Goal: Find specific page/section: Find specific page/section

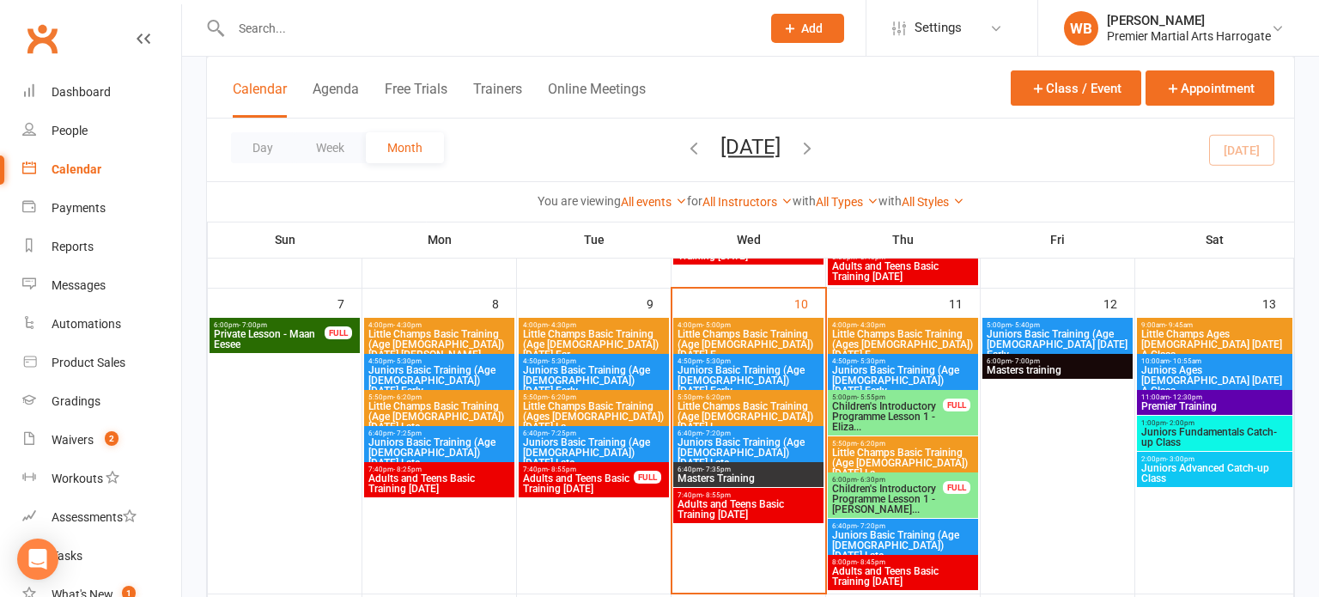
click at [907, 348] on span "Little Champs Basic Training (Ages [DEMOGRAPHIC_DATA]) [DATE] E..." at bounding box center [902, 344] width 143 height 31
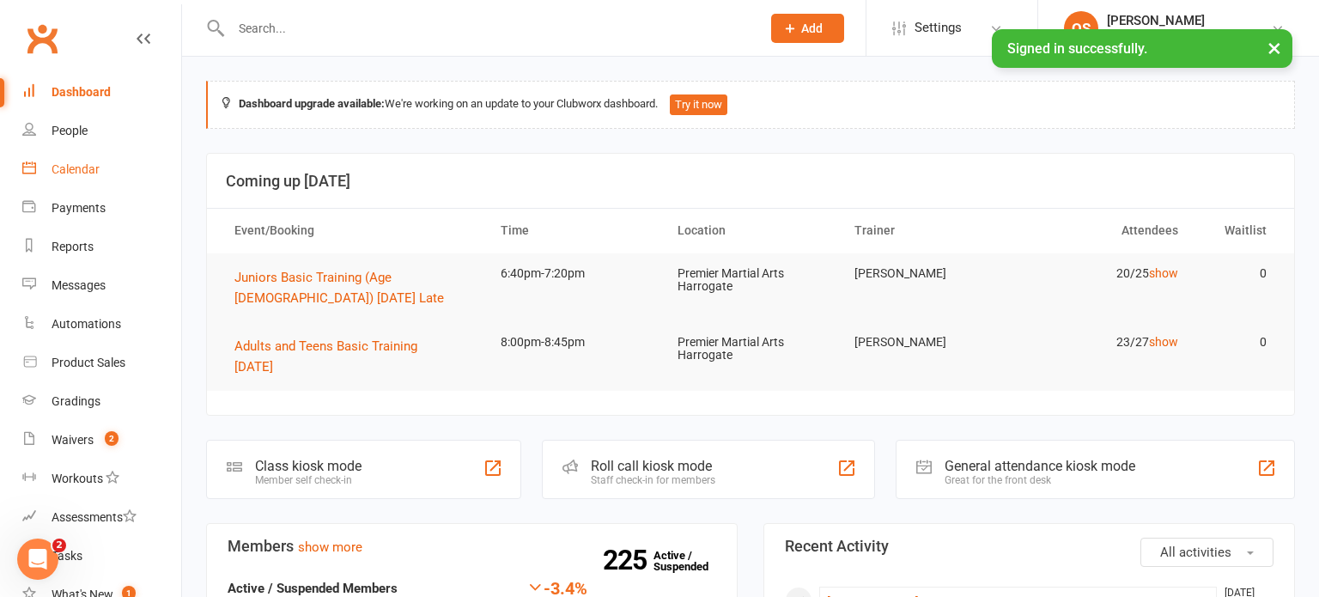
click at [50, 174] on link "Calendar" at bounding box center [101, 169] width 159 height 39
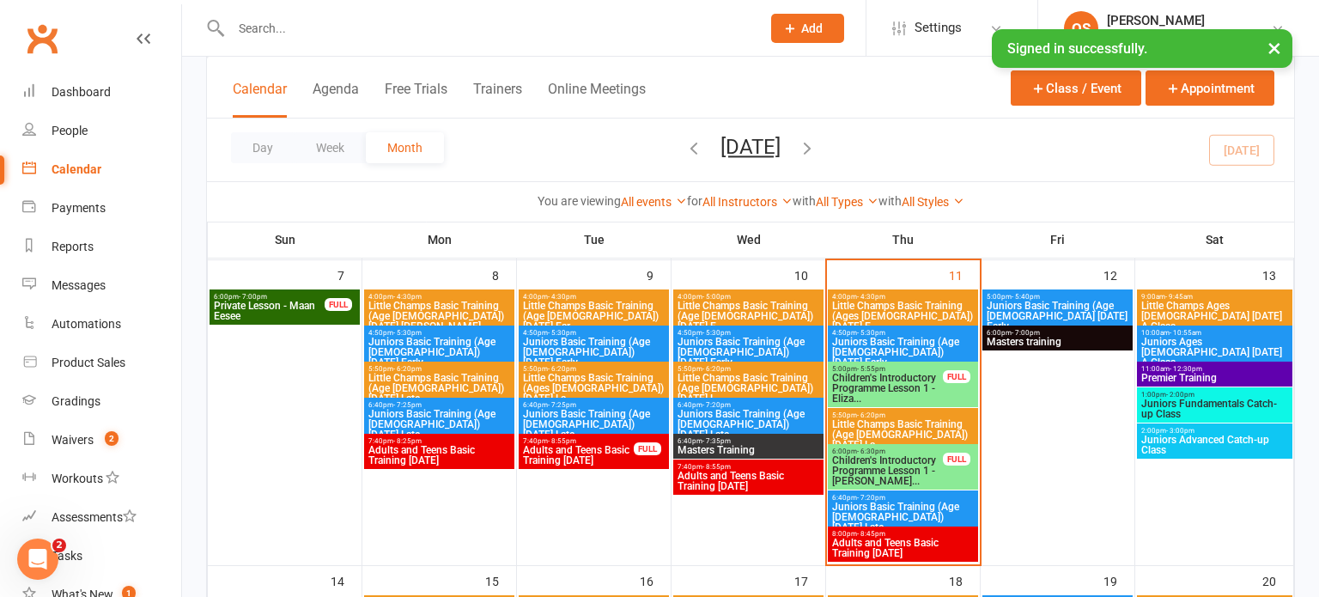
scroll to position [356, 0]
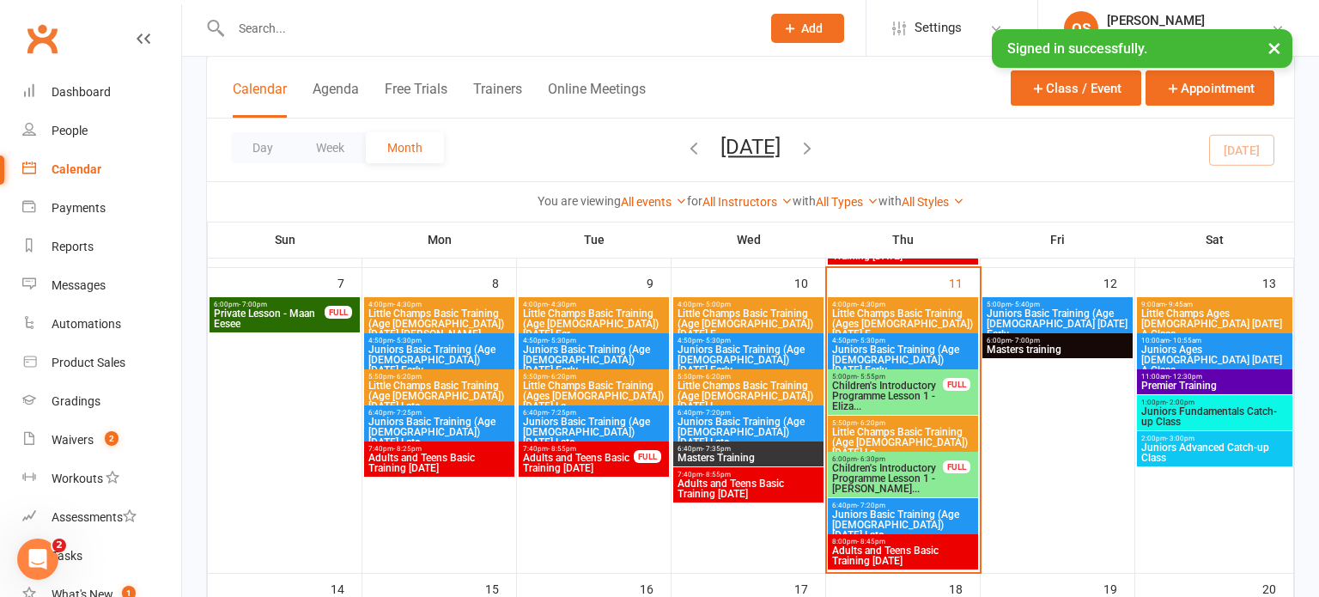
click at [859, 405] on span "Children's Introductory Programme Lesson 1 - Eliza..." at bounding box center [887, 395] width 112 height 31
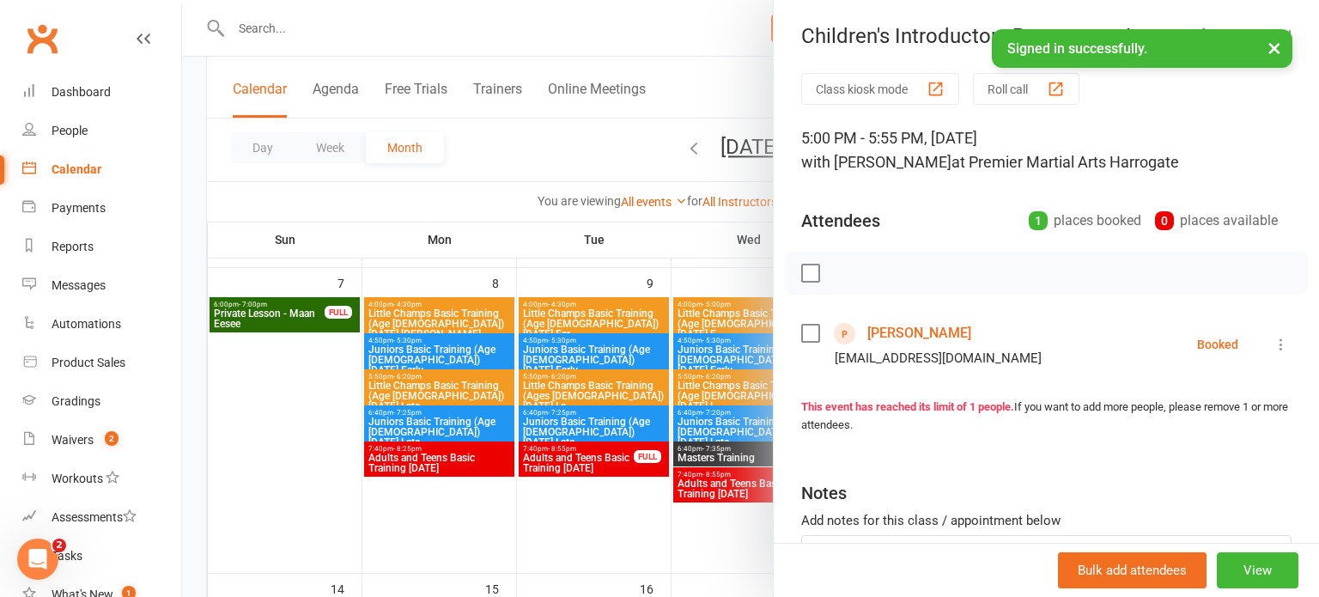
click at [575, 551] on div at bounding box center [750, 298] width 1137 height 597
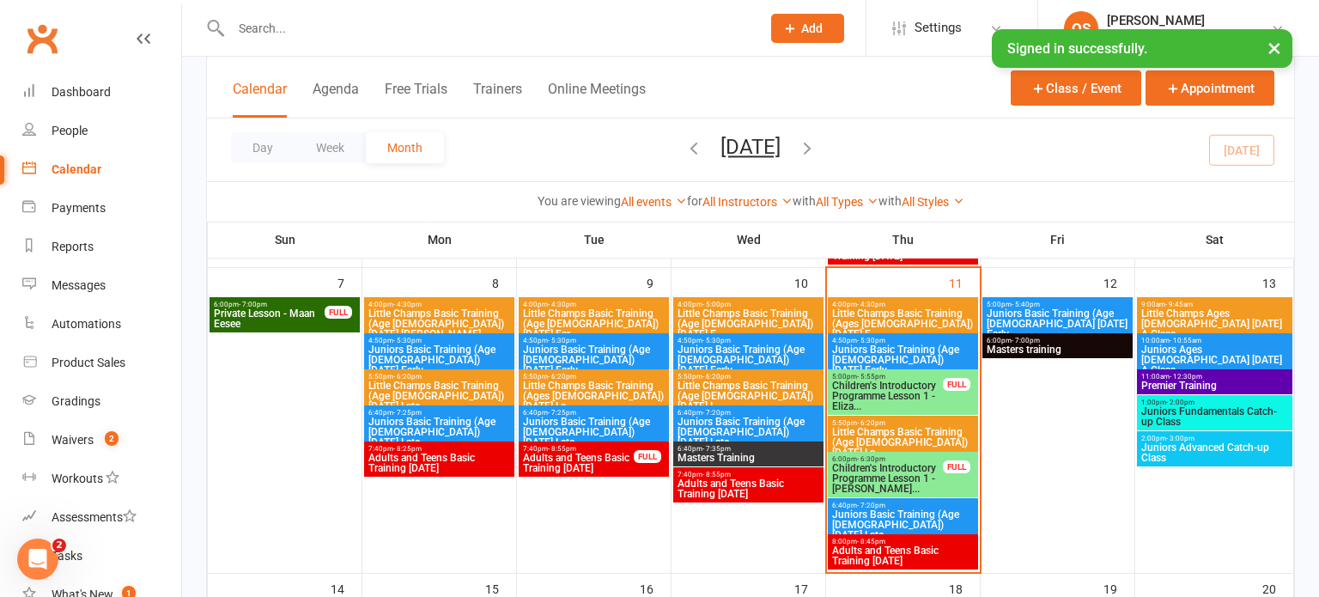
click at [861, 351] on span "Juniors Basic Training (Age [DEMOGRAPHIC_DATA]) [DATE] Early" at bounding box center [902, 359] width 143 height 31
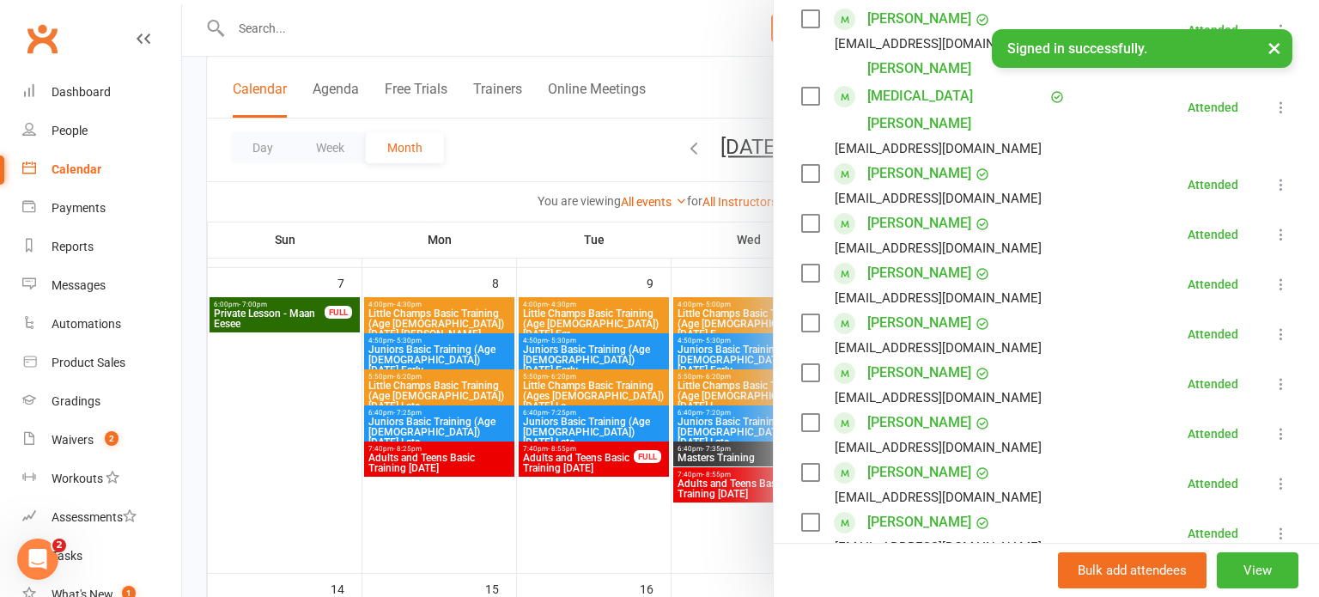
scroll to position [633, 0]
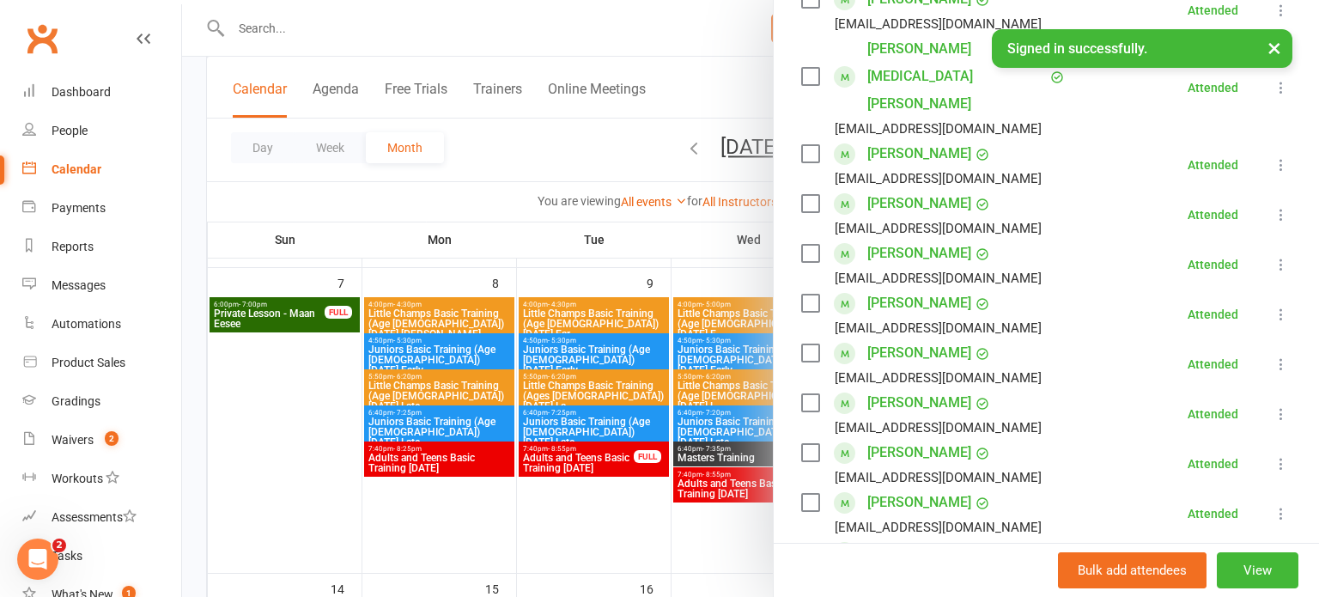
click at [542, 512] on div at bounding box center [750, 298] width 1137 height 597
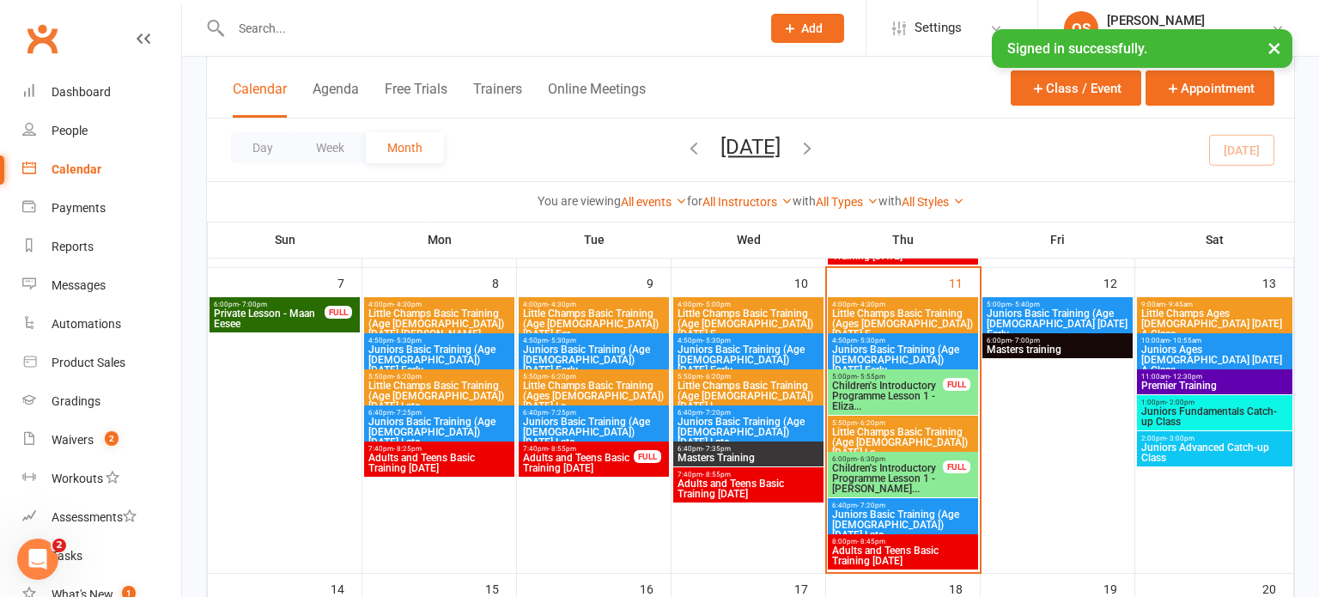
click at [865, 452] on div "6:00pm - 6:30pm Children's Introductory Programme Lesson 1 - [PERSON_NAME]... F…" at bounding box center [903, 475] width 150 height 46
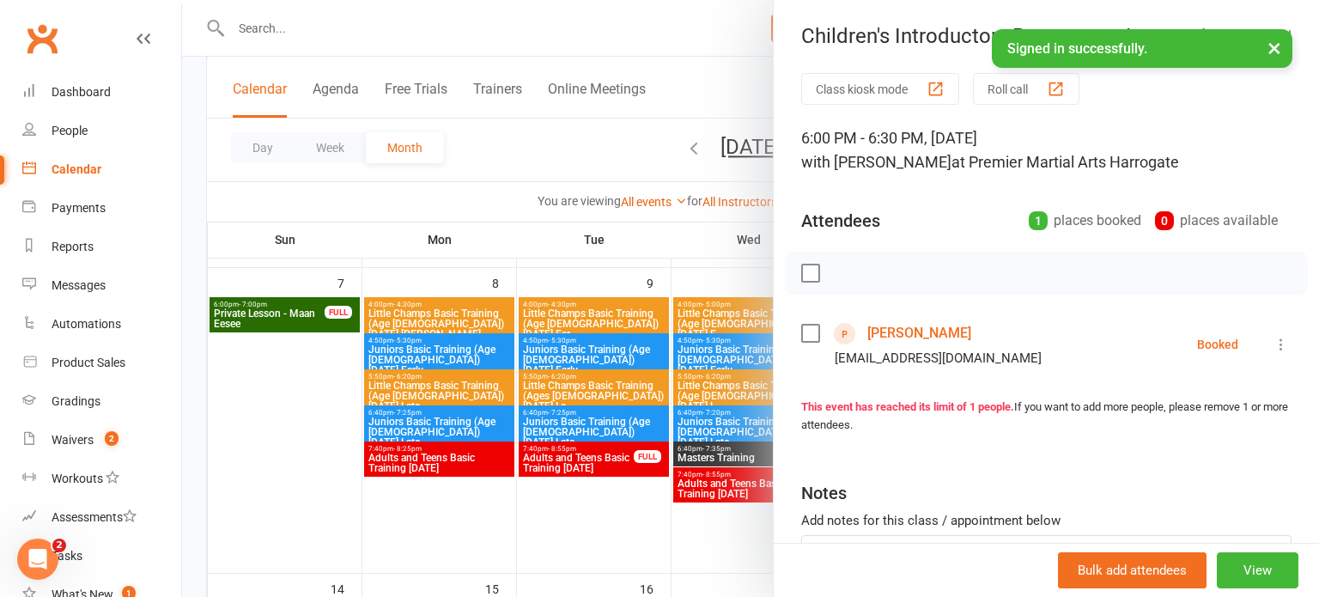
click at [683, 534] on div at bounding box center [750, 298] width 1137 height 597
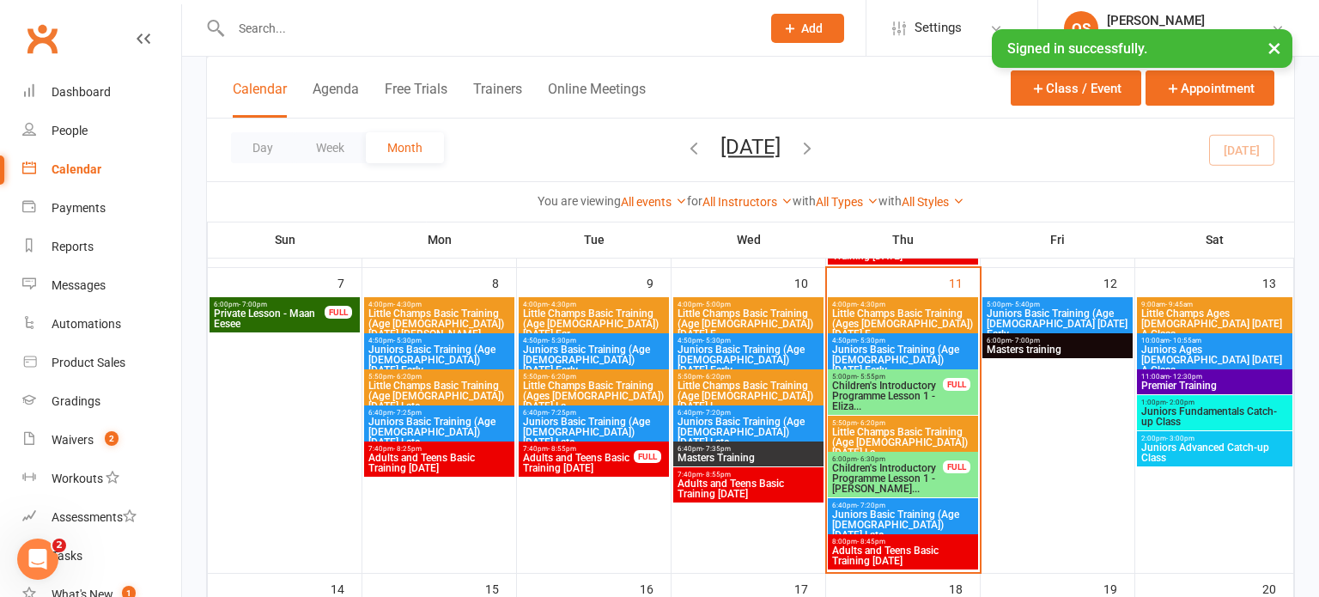
click at [861, 434] on span "Little Champs Basic Training (Age [DEMOGRAPHIC_DATA]) [DATE] La..." at bounding box center [902, 442] width 143 height 31
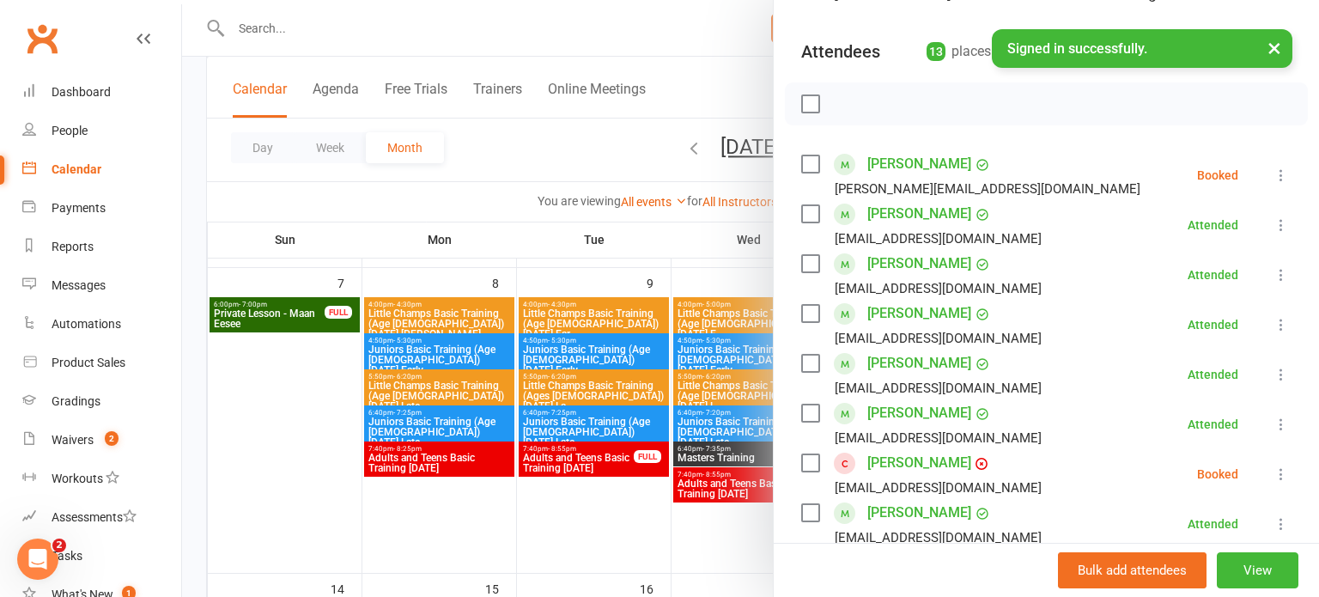
scroll to position [158, 0]
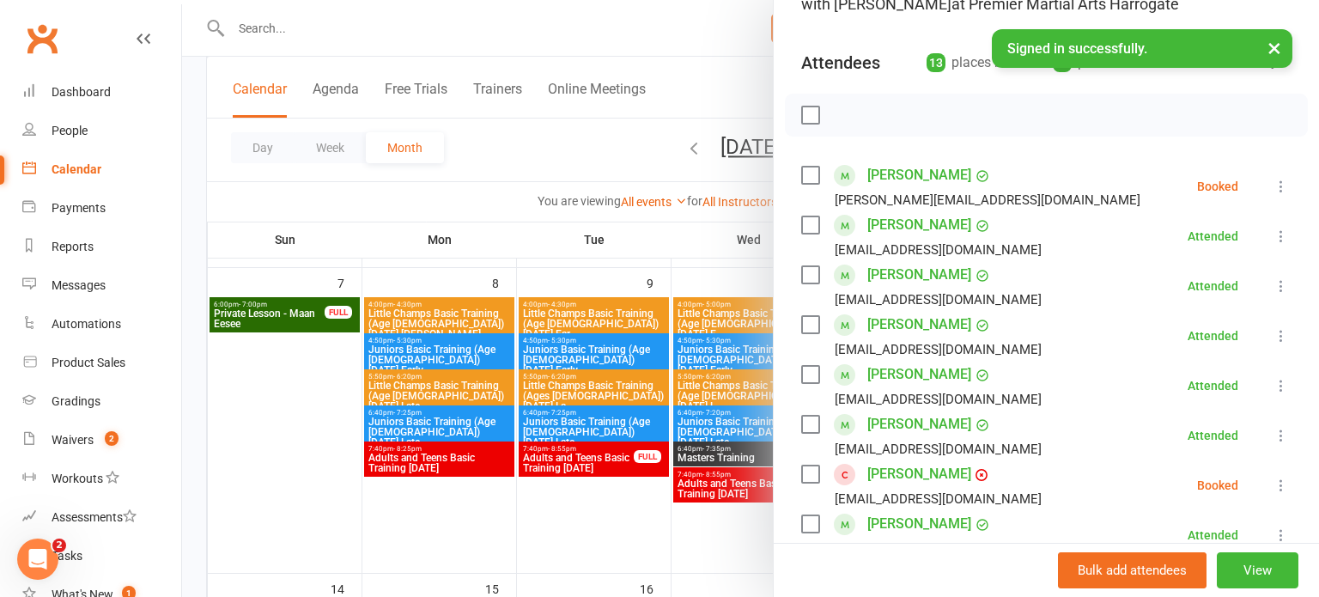
click at [724, 565] on div at bounding box center [750, 298] width 1137 height 597
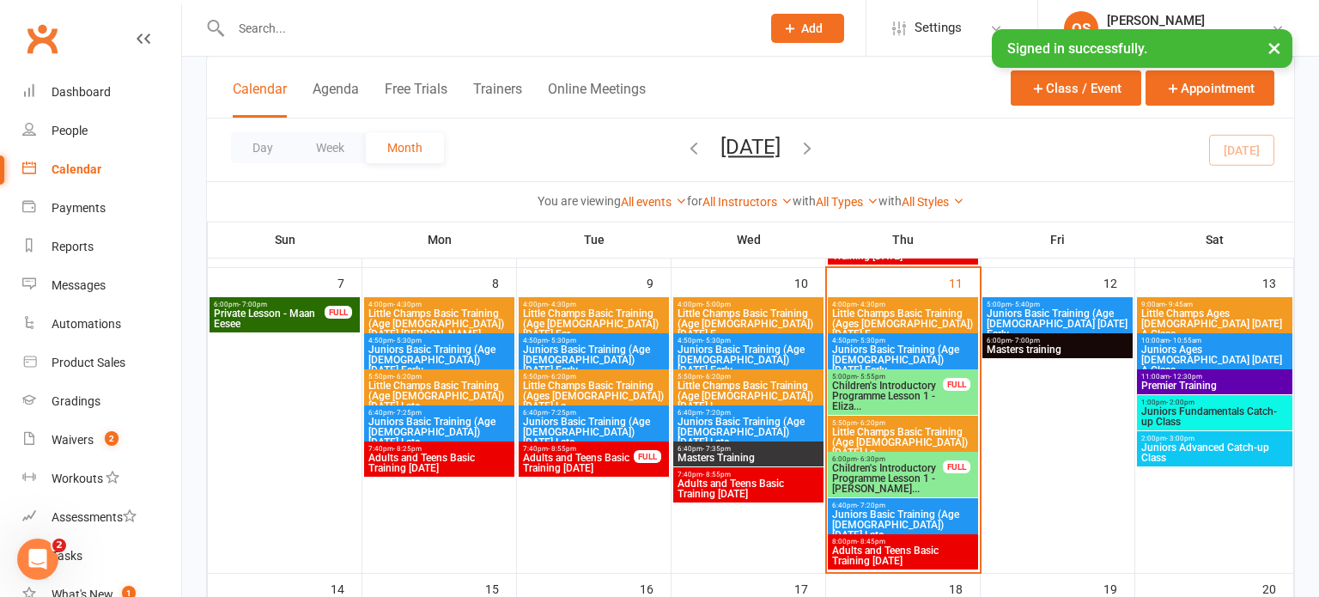
click at [889, 523] on span "Juniors Basic Training (Age [DEMOGRAPHIC_DATA]) [DATE] Late" at bounding box center [902, 524] width 143 height 31
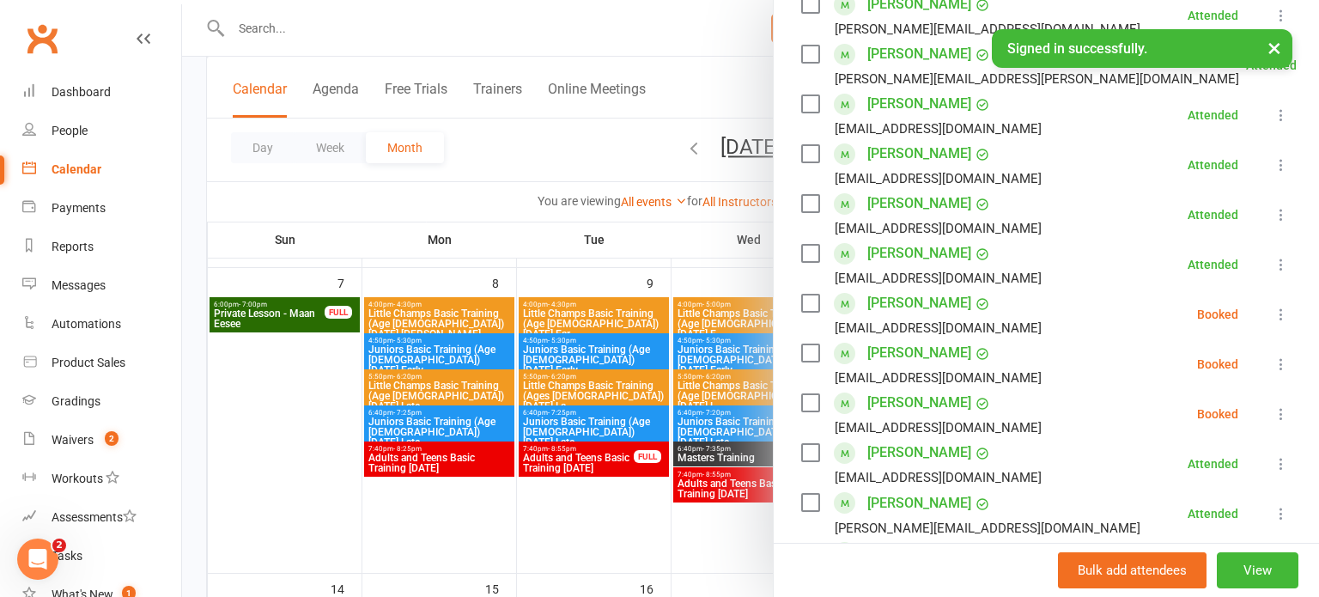
scroll to position [580, 0]
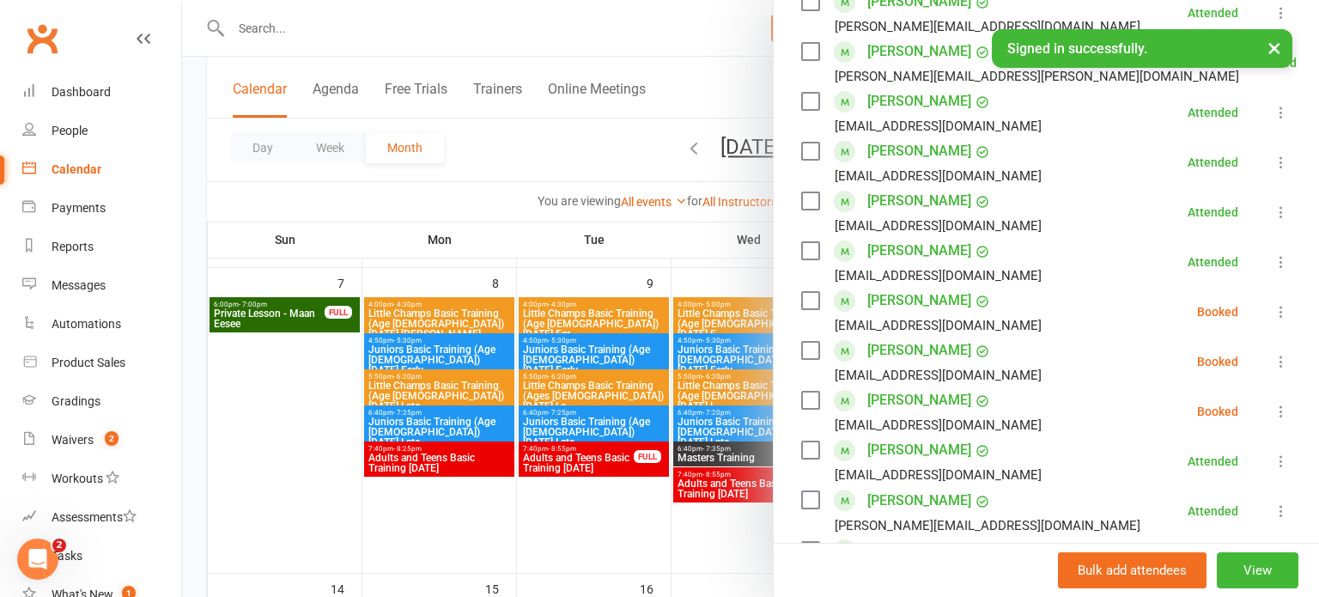
click at [698, 546] on div at bounding box center [750, 298] width 1137 height 597
